Goal: Transaction & Acquisition: Purchase product/service

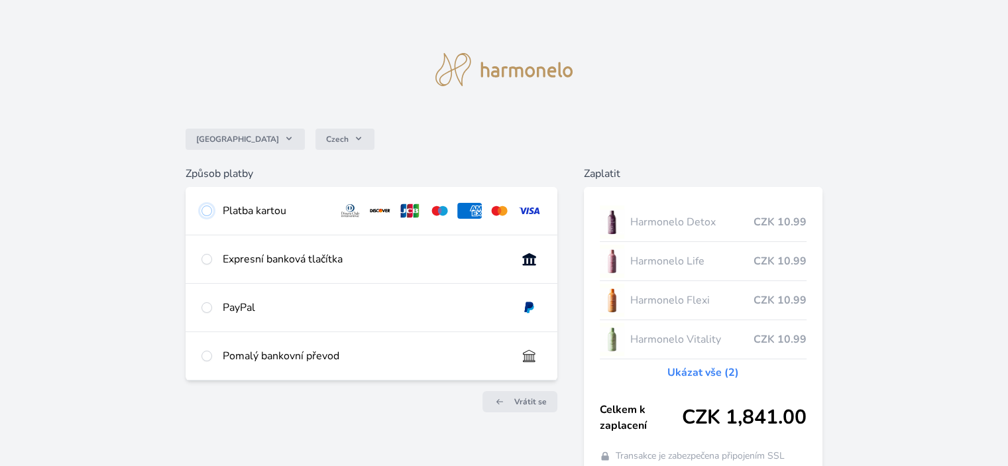
click at [208, 211] on input "radio" at bounding box center [206, 210] width 11 height 11
radio input "true"
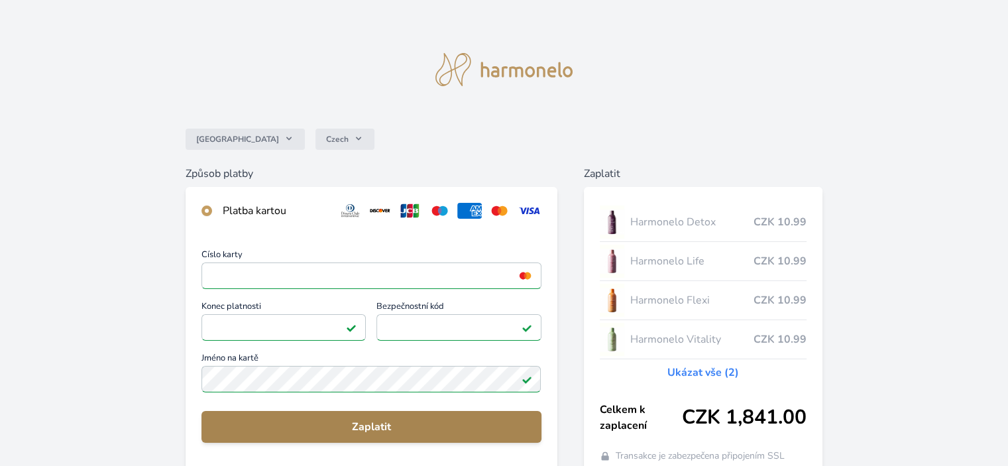
click at [366, 422] on span "Zaplatit" at bounding box center [371, 427] width 318 height 16
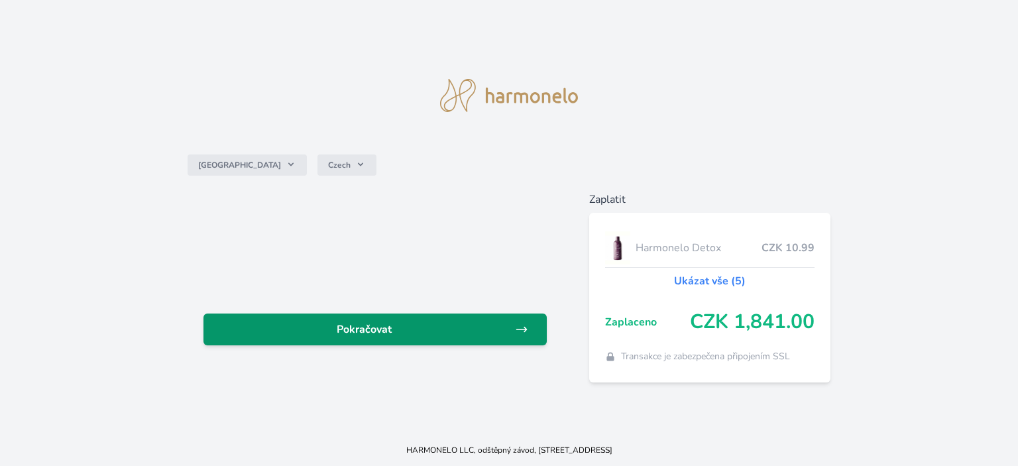
click at [361, 333] on span "Pokračovat" at bounding box center [364, 329] width 301 height 16
